Goal: Task Accomplishment & Management: Use online tool/utility

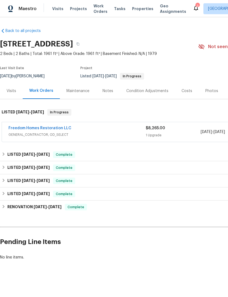
click at [26, 136] on span "GENERAL_CONTRACTOR, OD_SELECT" at bounding box center [76, 134] width 137 height 5
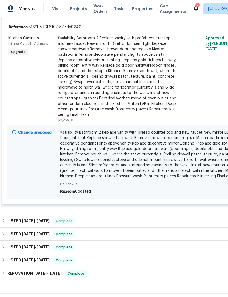
scroll to position [124, 0]
click at [180, 172] on span "#salability Bathroom 2 Replace vanity with prefab counter top and new faucet Ne…" at bounding box center [154, 154] width 189 height 49
click at [68, 105] on div "#salability Bathroom 2 Replace vanity with prefab counter top and new faucet Ne…" at bounding box center [118, 77] width 120 height 82
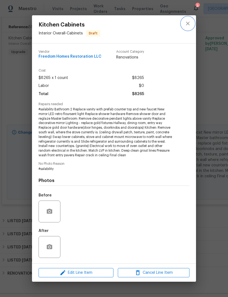
click at [185, 21] on icon "close" at bounding box center [188, 23] width 7 height 7
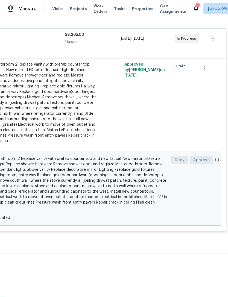
scroll to position [83, 81]
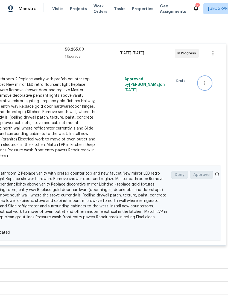
click at [207, 79] on button "button" at bounding box center [204, 83] width 13 height 13
click at [34, 134] on div at bounding box center [114, 148] width 228 height 297
click at [214, 53] on icon "button" at bounding box center [213, 53] width 1 height 4
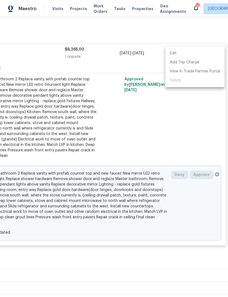
click at [34, 134] on div at bounding box center [114, 148] width 228 height 297
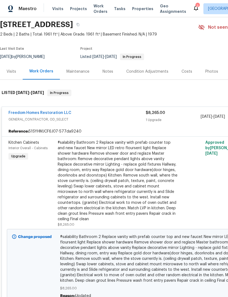
scroll to position [19, 0]
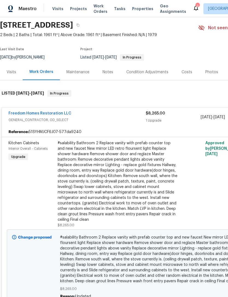
click at [66, 213] on div "#salability Bathroom 2 Replace vanity with prefab counter top and new faucet Ne…" at bounding box center [118, 182] width 120 height 82
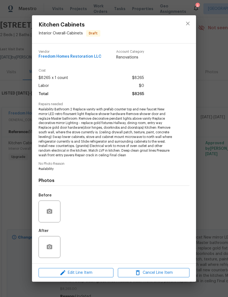
click at [64, 213] on div "Before" at bounding box center [114, 208] width 151 height 36
click at [68, 270] on span "Edit Line Item" at bounding box center [76, 273] width 72 height 7
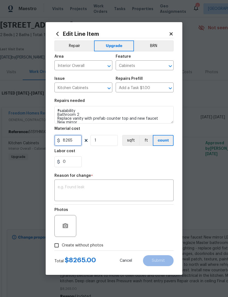
click at [71, 142] on input "8265" at bounding box center [67, 140] width 27 height 11
click at [71, 141] on input "8265" at bounding box center [67, 140] width 27 height 11
click at [68, 142] on input "8265" at bounding box center [67, 140] width 27 height 11
type input "9765"
click at [65, 187] on textarea at bounding box center [114, 191] width 113 height 11
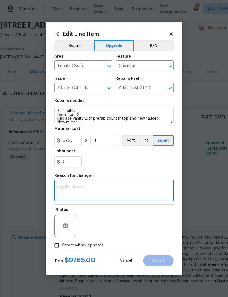
click at [60, 189] on textarea at bounding box center [114, 191] width 113 height 11
click at [149, 192] on textarea "Electrical needed from stove. Have to run new cooler line from panel." at bounding box center [114, 191] width 113 height 11
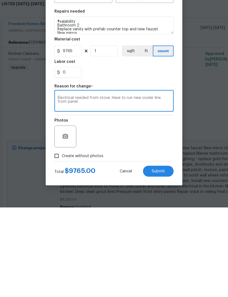
click at [151, 186] on textarea "Electrical needed from stove. Have to run new cooler line from panel." at bounding box center [114, 191] width 113 height 11
click at [80, 186] on textarea "Electrical needed from stove. Have to run new [PERSON_NAME] line from panel." at bounding box center [114, 191] width 113 height 11
type textarea "Electrical needed from stove. Have to run new [PERSON_NAME] line from panel."
click at [160, 256] on button "Submit" at bounding box center [158, 261] width 31 height 11
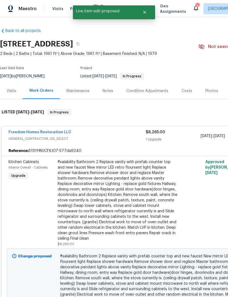
scroll to position [0, 0]
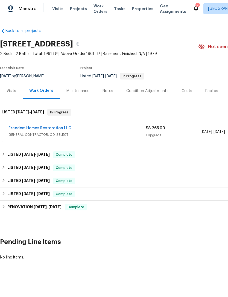
click at [22, 138] on div "Freedom Homes Restoration LLC GENERAL_CONTRACTOR, OD_SELECT" at bounding box center [76, 132] width 137 height 13
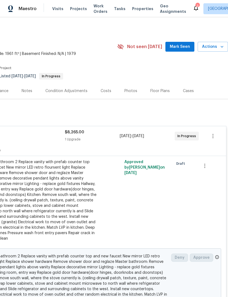
scroll to position [0, 81]
click at [214, 137] on icon "button" at bounding box center [213, 136] width 7 height 7
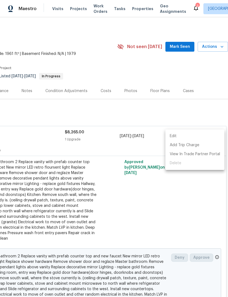
click at [36, 203] on div at bounding box center [114, 148] width 228 height 297
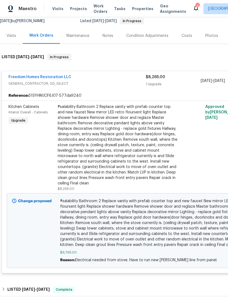
scroll to position [55, 0]
